Goal: Information Seeking & Learning: Learn about a topic

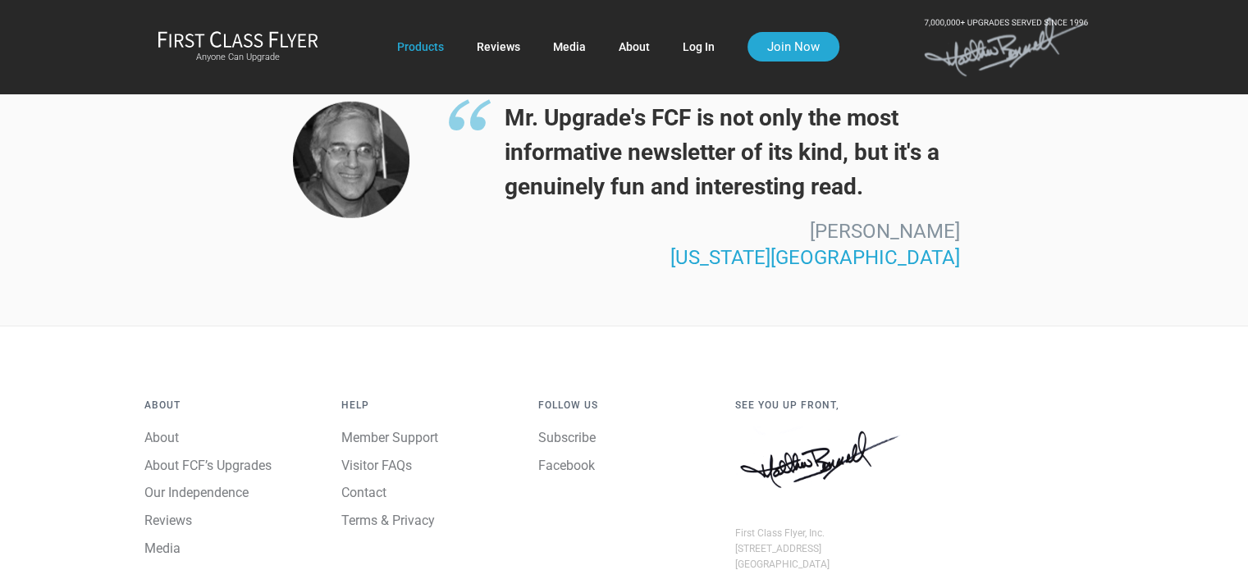
scroll to position [4514, 0]
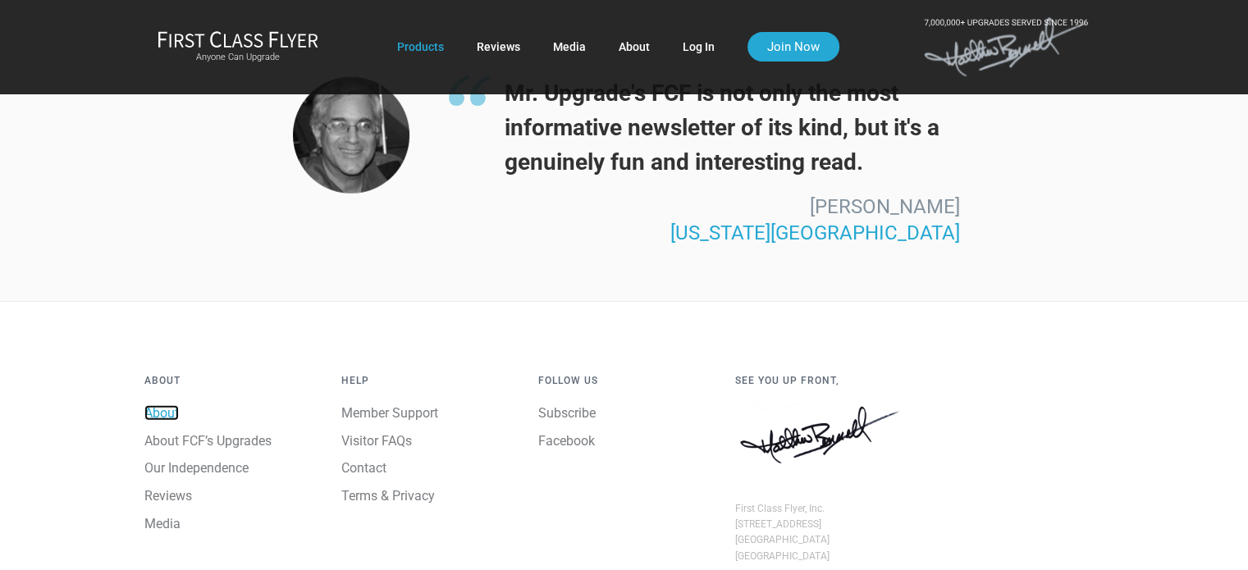
click at [167, 405] on link "About" at bounding box center [161, 413] width 34 height 16
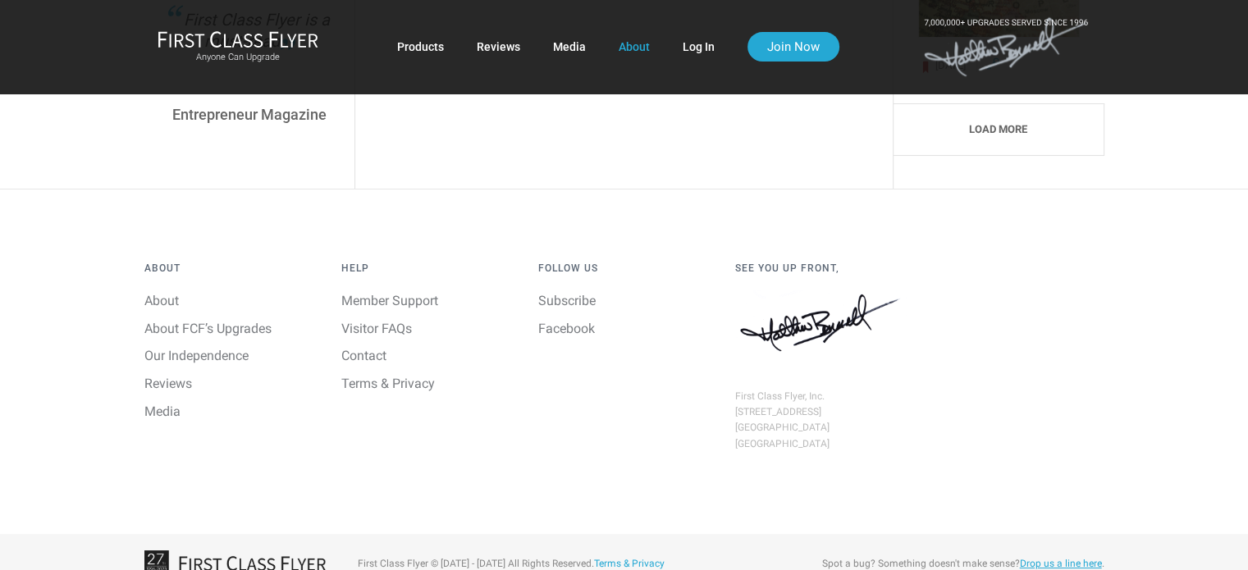
scroll to position [6392, 0]
click at [234, 320] on link "About FCF’s Upgrades" at bounding box center [207, 328] width 127 height 16
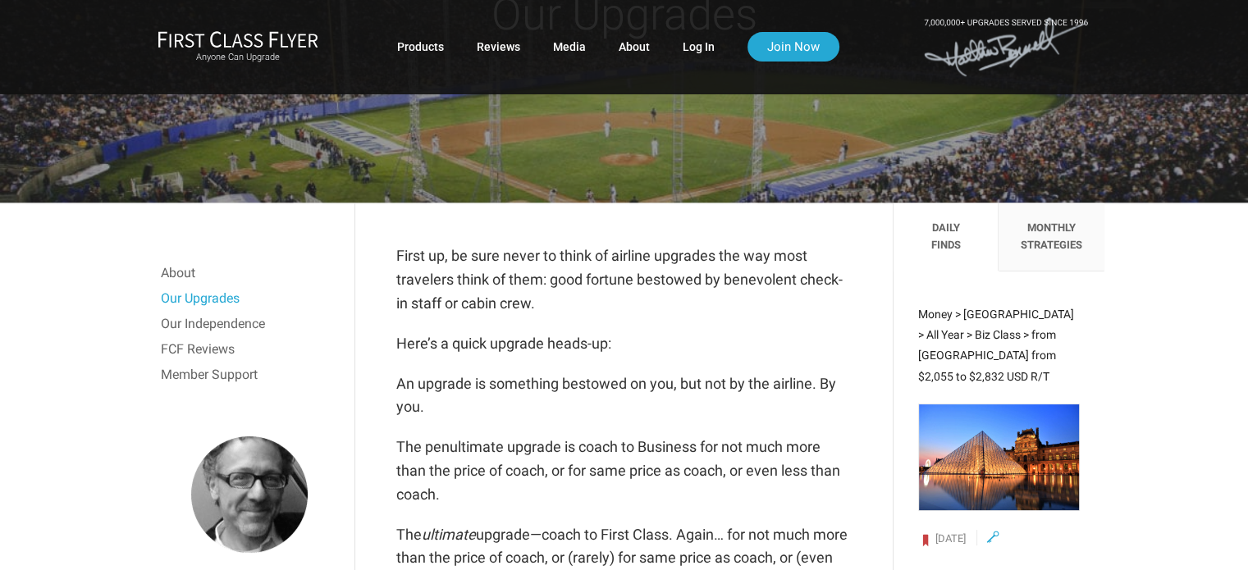
scroll to position [164, 0]
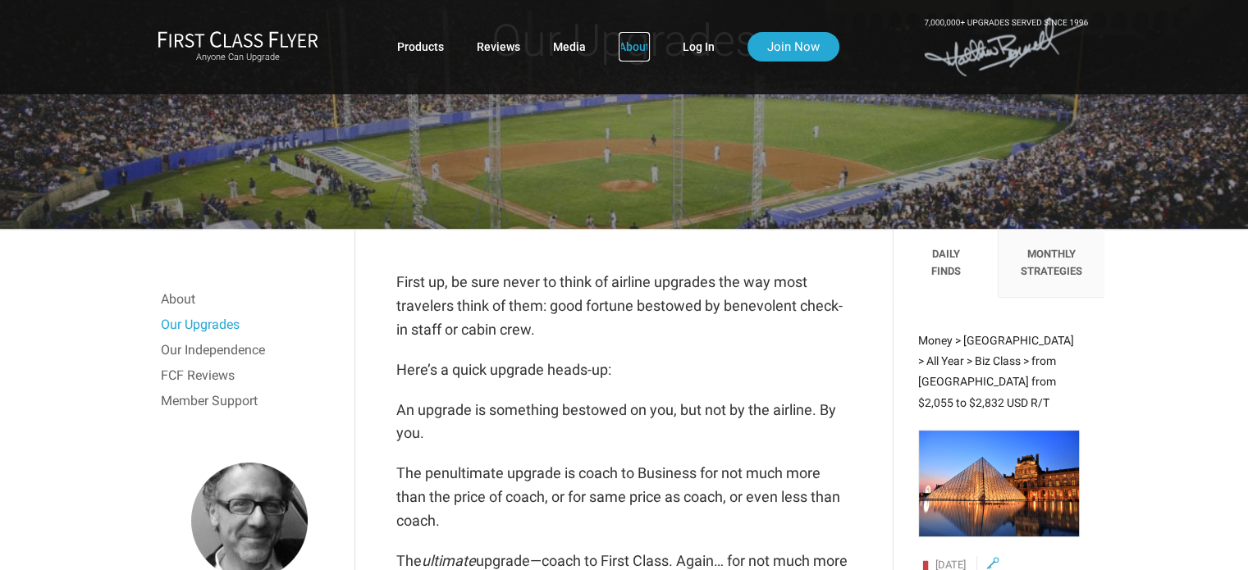
click at [635, 45] on link "About" at bounding box center [634, 47] width 31 height 30
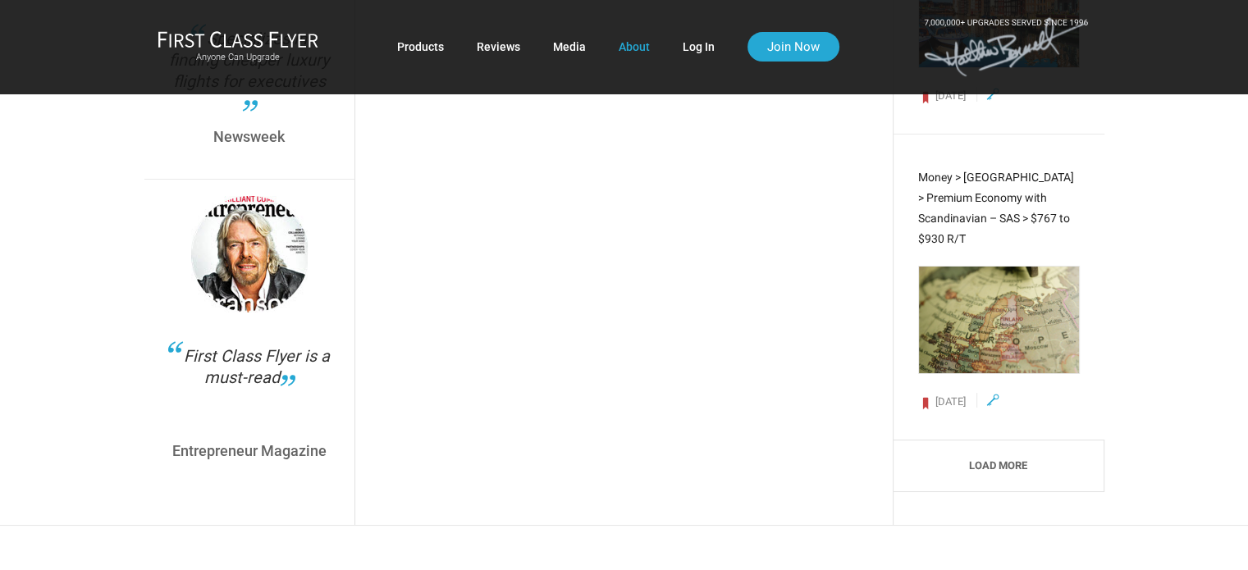
scroll to position [6392, 0]
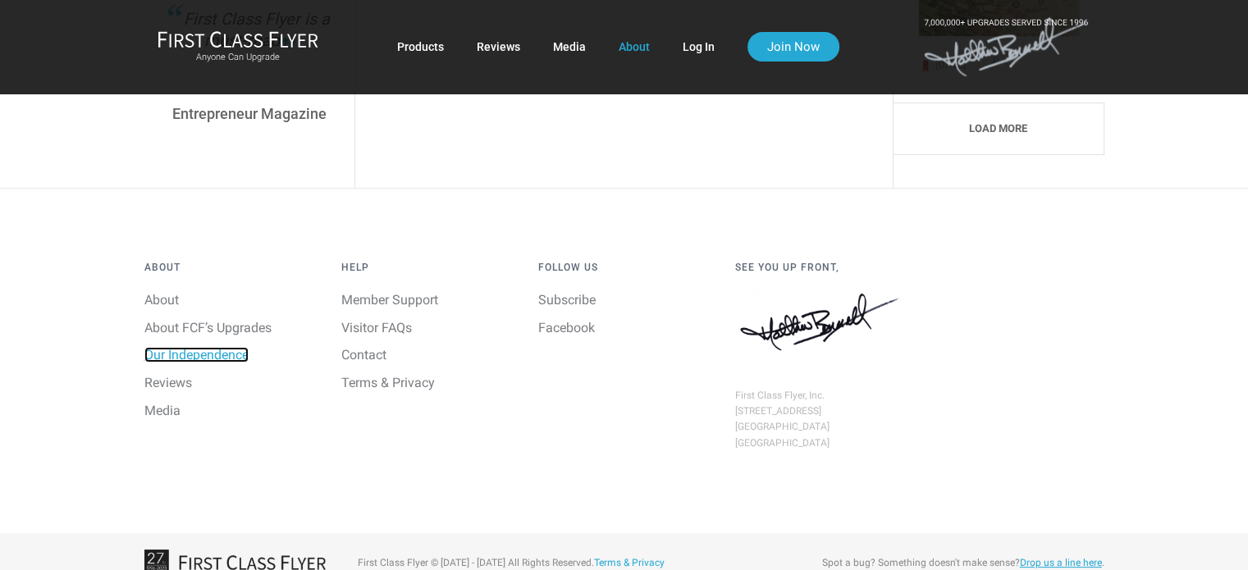
click at [220, 347] on link "Our Independence" at bounding box center [196, 355] width 104 height 16
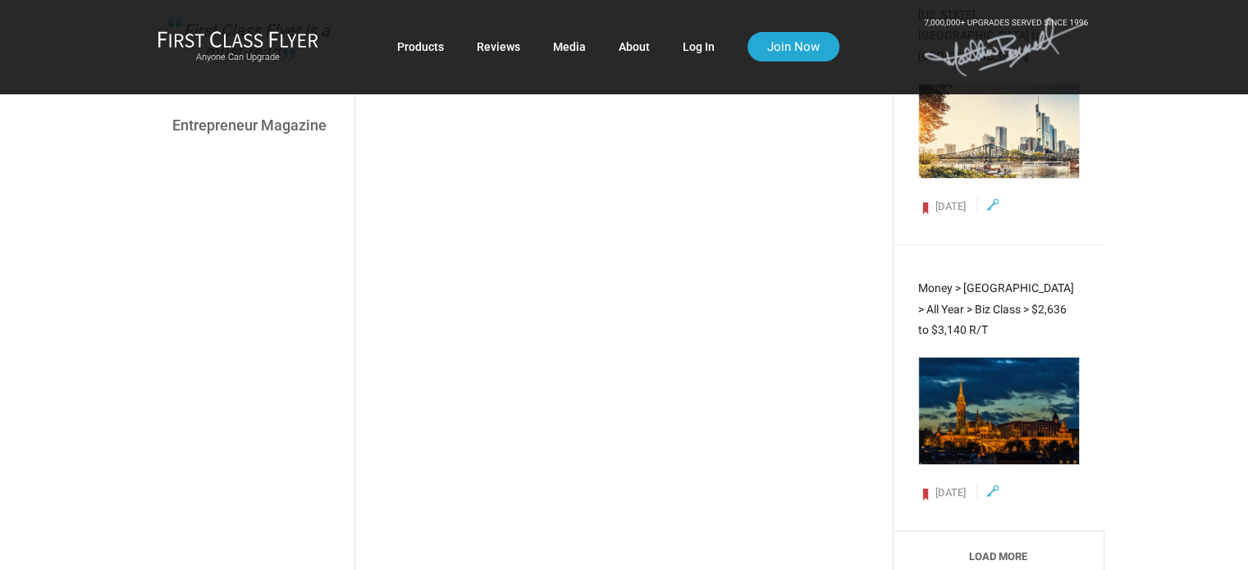
scroll to position [6352, 0]
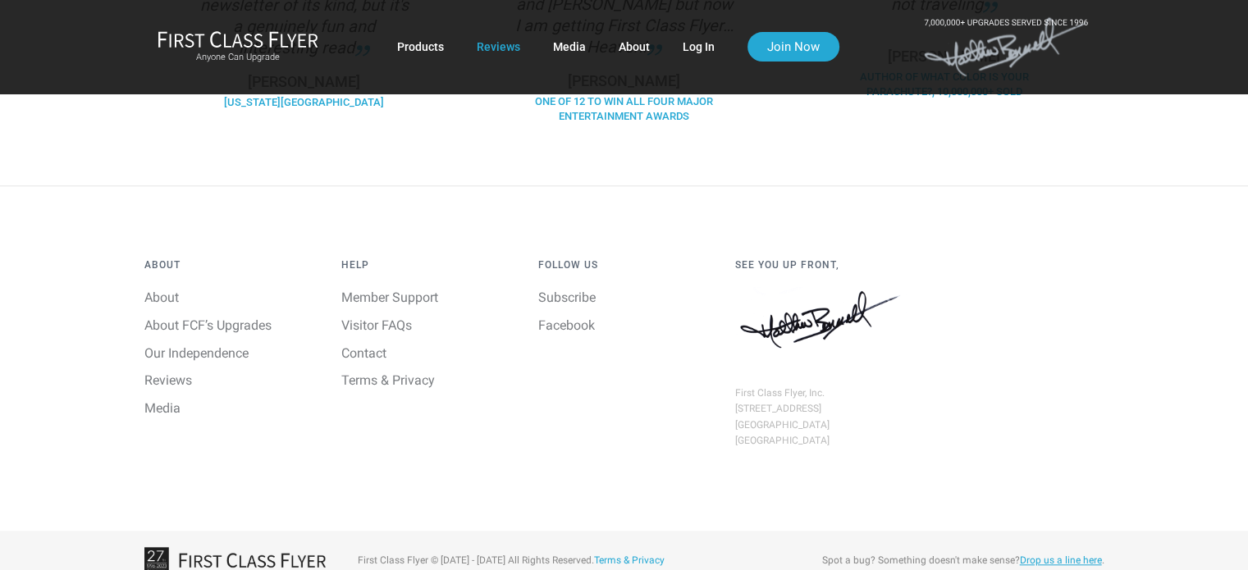
scroll to position [1477, 0]
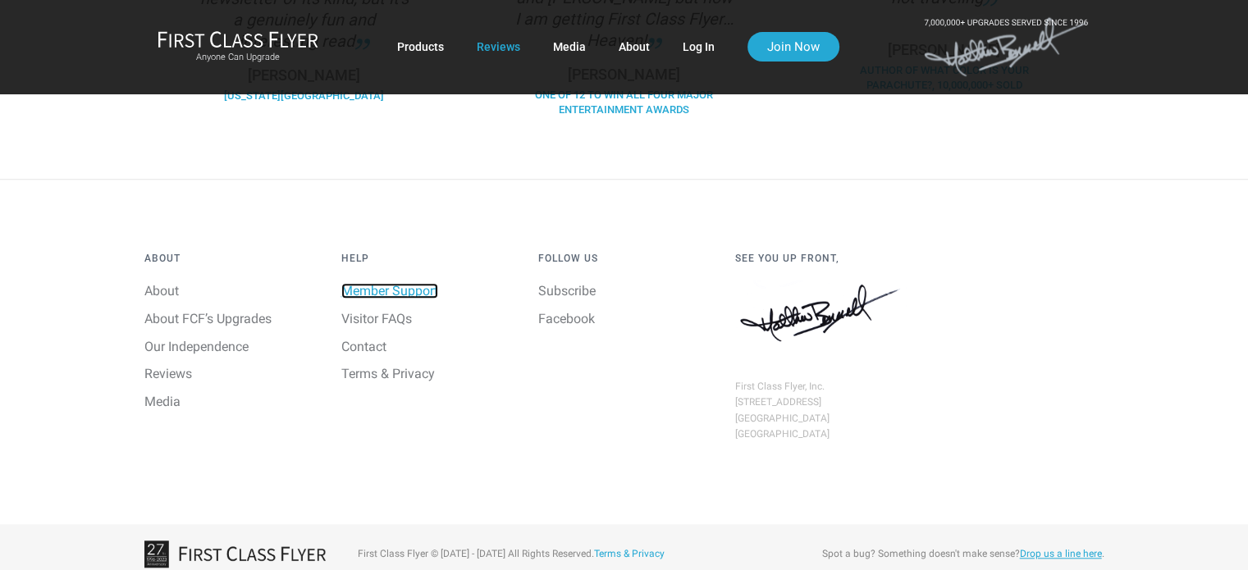
click at [410, 283] on link "Member Support" at bounding box center [389, 291] width 97 height 16
click at [396, 311] on link "Visitor FAQs" at bounding box center [376, 319] width 71 height 16
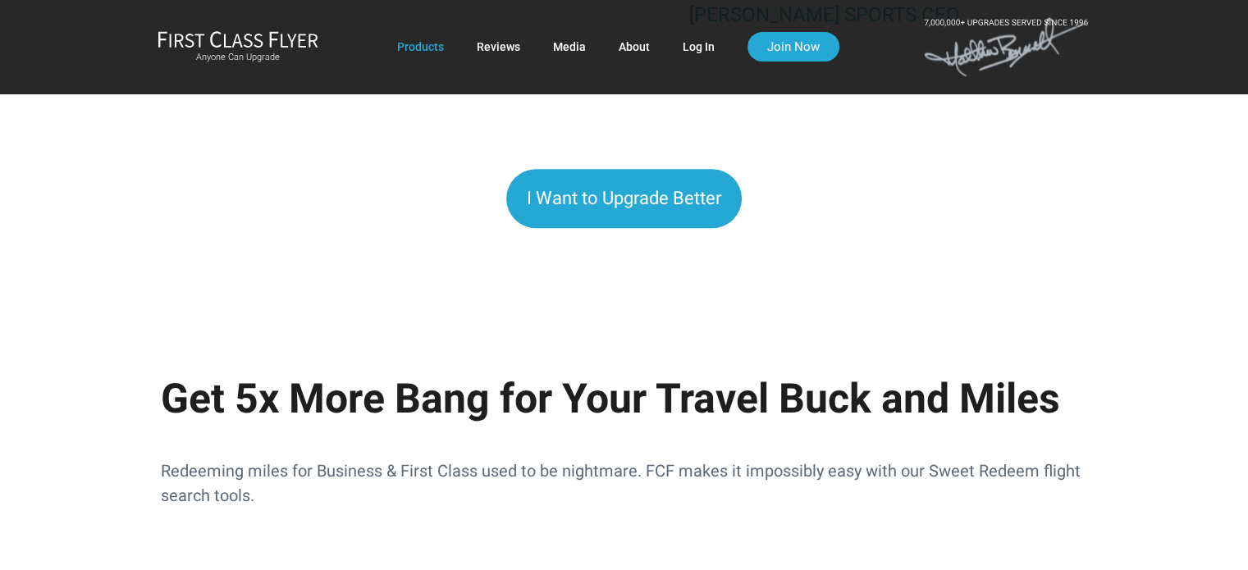
scroll to position [1560, 0]
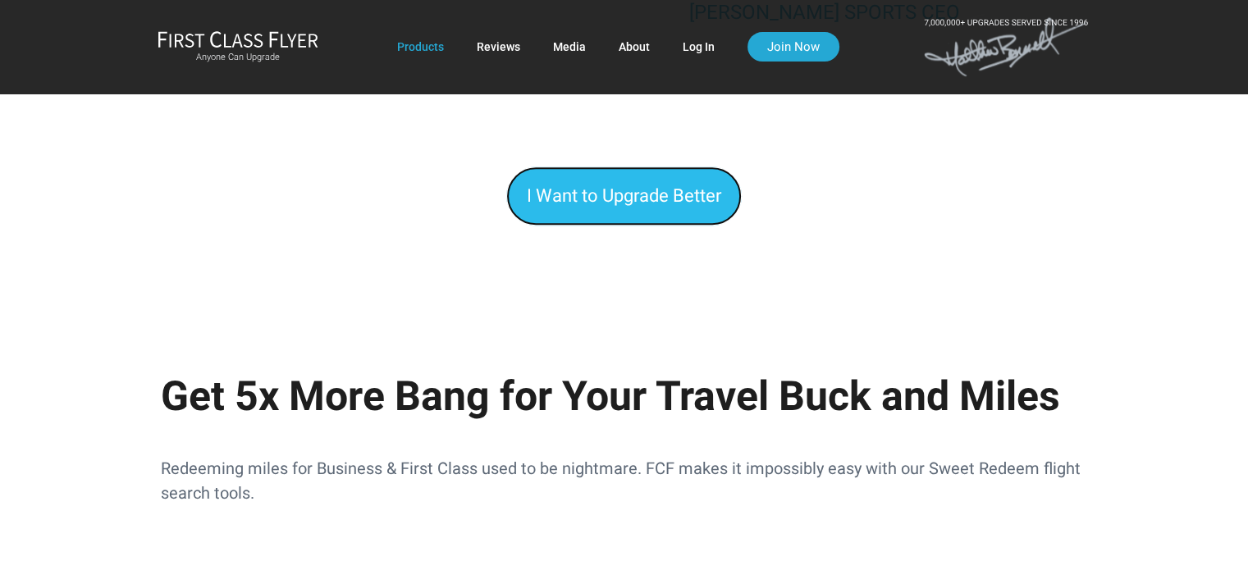
click at [635, 195] on span "I Want to Upgrade Better" at bounding box center [624, 195] width 195 height 21
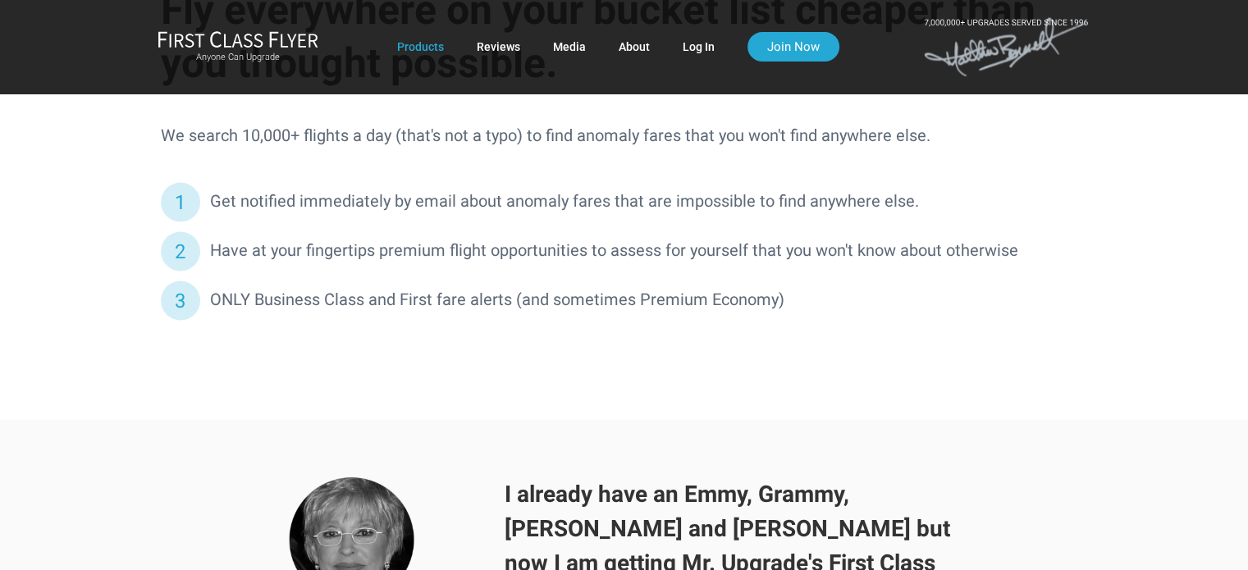
scroll to position [3283, 0]
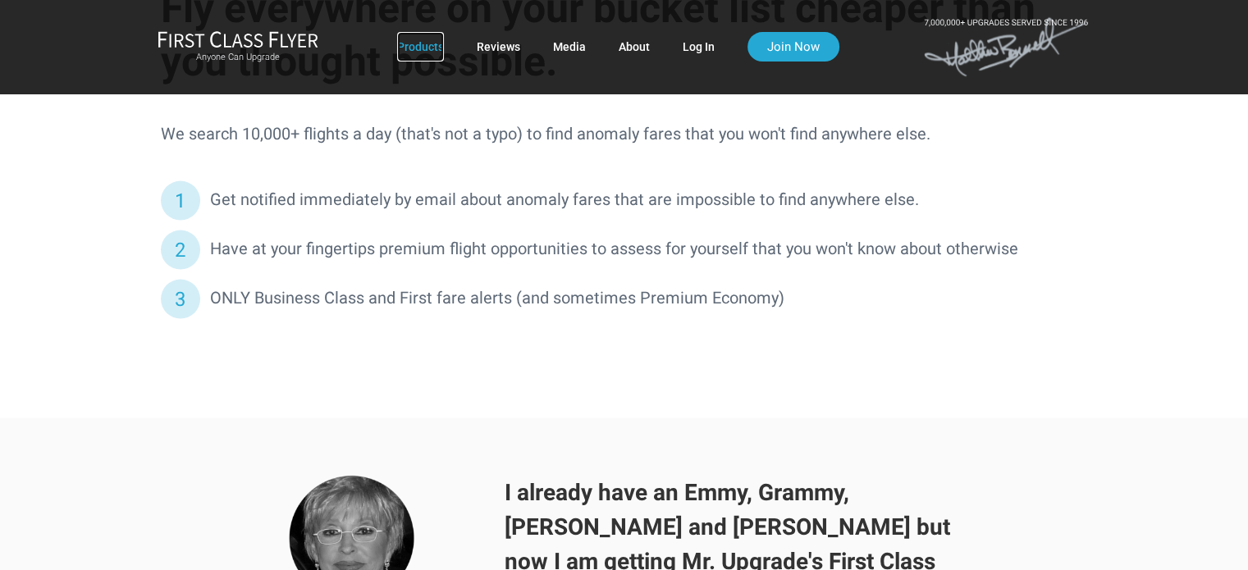
click at [427, 45] on link "Products" at bounding box center [420, 47] width 47 height 30
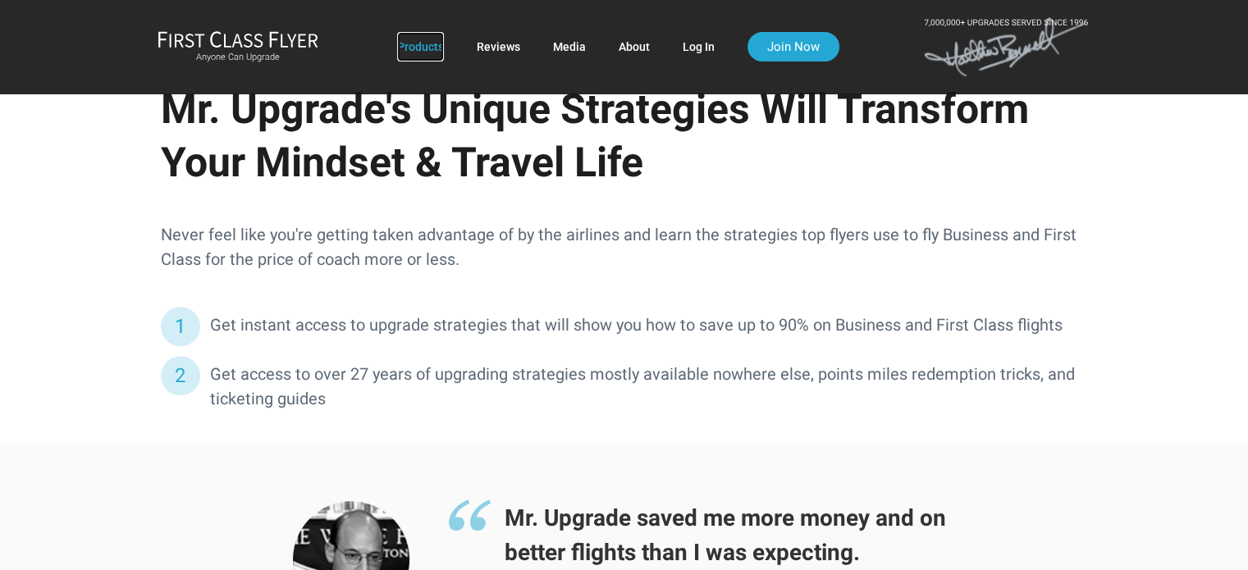
scroll to position [854, 0]
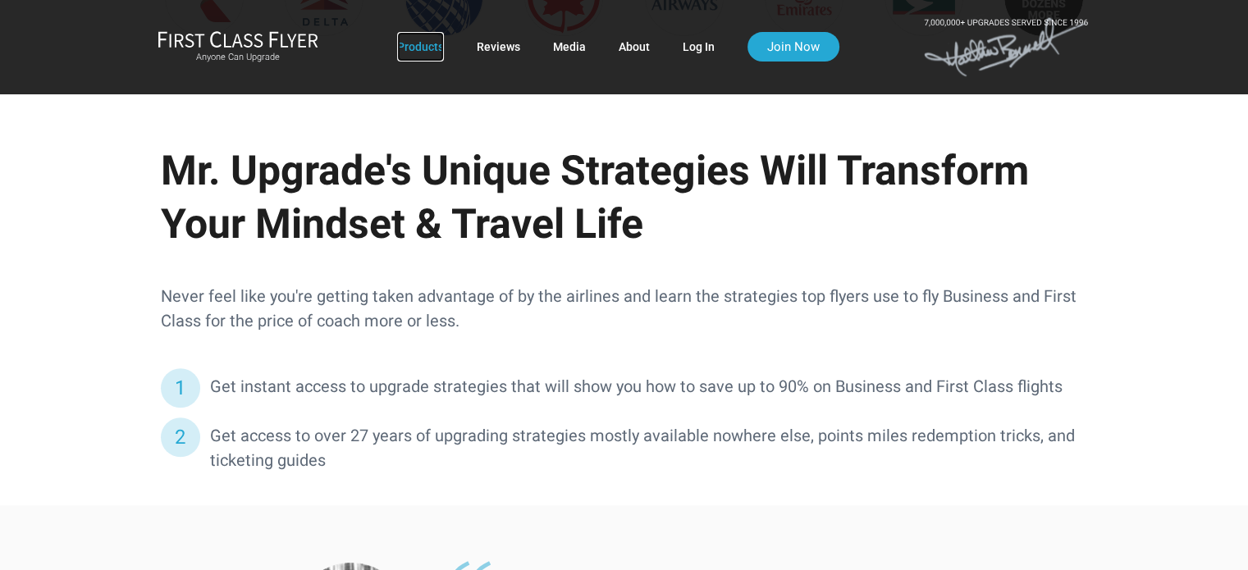
click at [415, 48] on link "Products" at bounding box center [420, 47] width 47 height 30
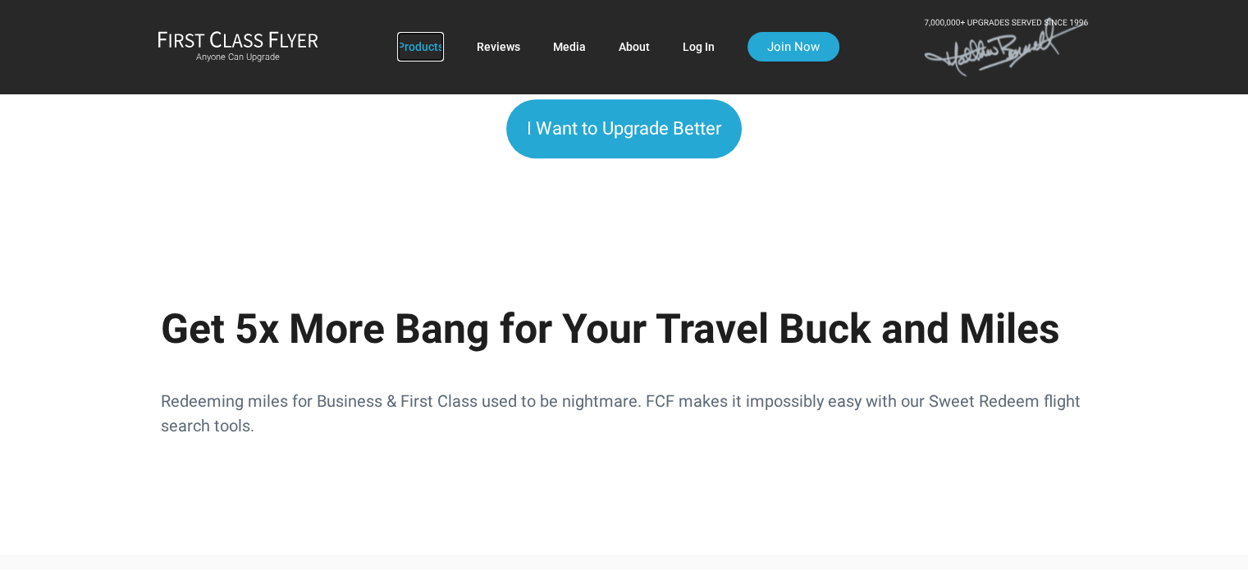
scroll to position [1644, 0]
